Goal: Check status: Check status

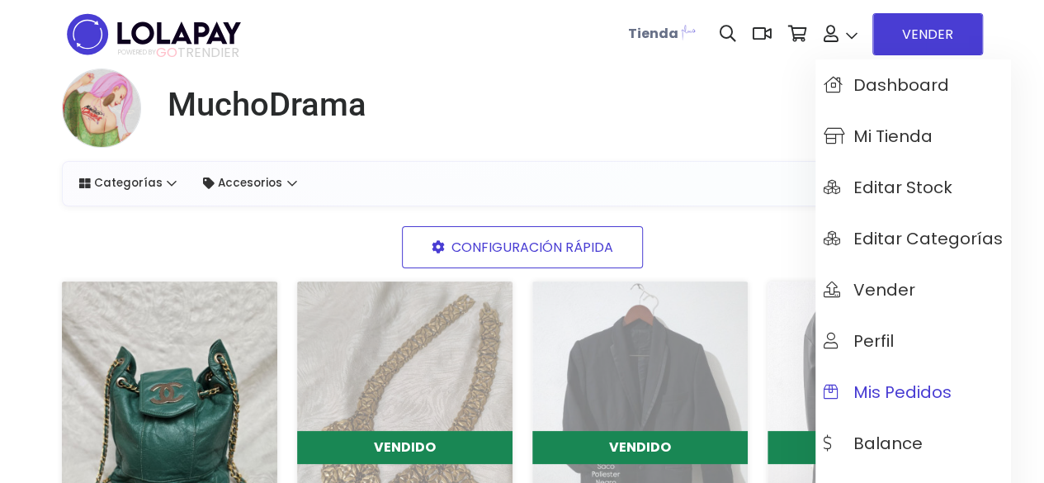
click at [893, 390] on span "Mis pedidos" at bounding box center [887, 392] width 128 height 18
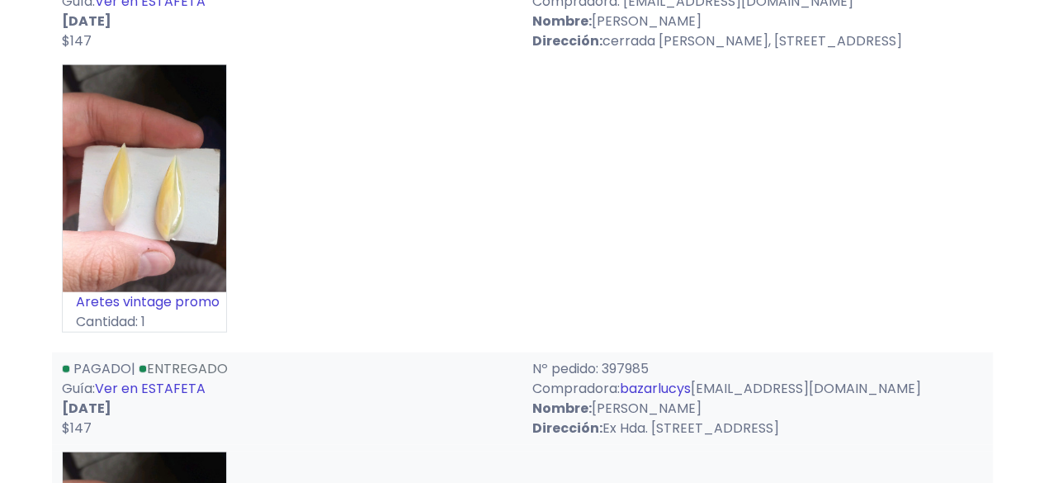
scroll to position [8046, 0]
drag, startPoint x: 650, startPoint y: 48, endPoint x: 606, endPoint y: 39, distance: 45.5
copy p "399823"
